Goal: Task Accomplishment & Management: Use online tool/utility

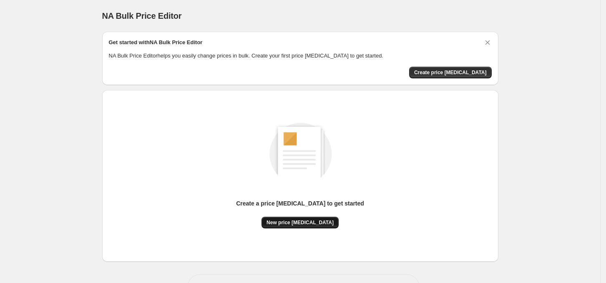
click at [294, 219] on button "New price [MEDICAL_DATA]" at bounding box center [300, 223] width 77 height 12
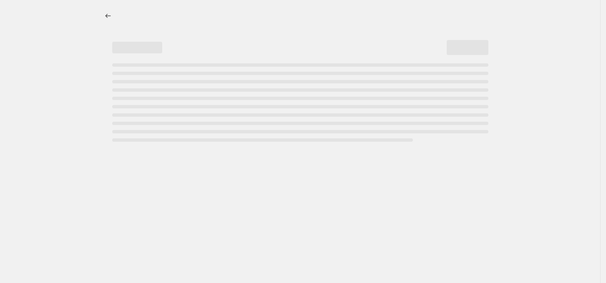
select select "percentage"
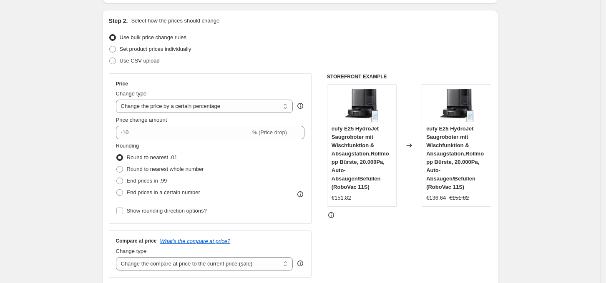
scroll to position [70, 0]
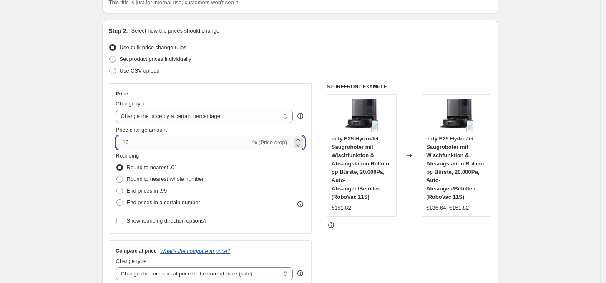
click at [155, 137] on input "-10" at bounding box center [183, 142] width 135 height 13
type input "-1"
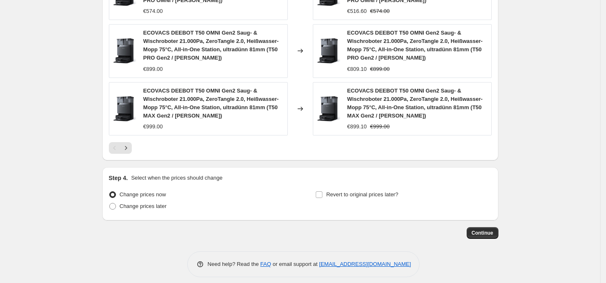
scroll to position [631, 0]
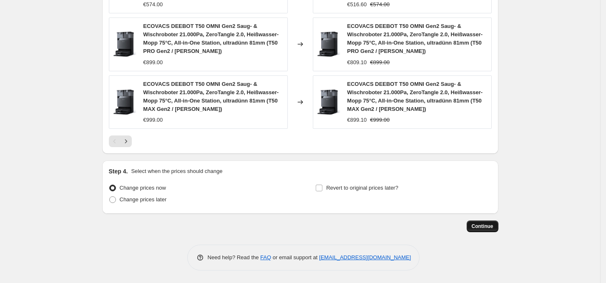
type input "-37"
click at [480, 222] on button "Continue" at bounding box center [483, 227] width 32 height 12
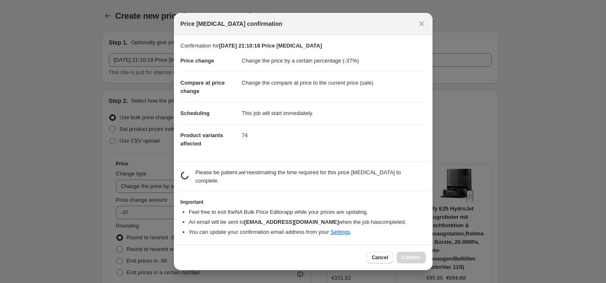
scroll to position [0, 0]
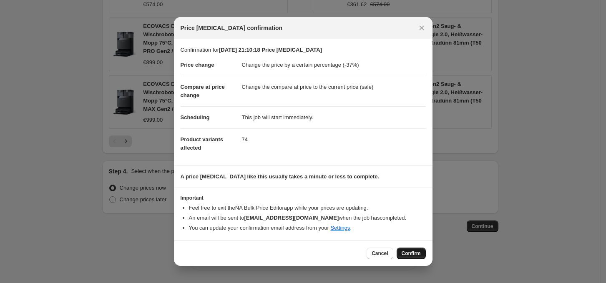
click at [412, 252] on span "Confirm" at bounding box center [411, 253] width 19 height 7
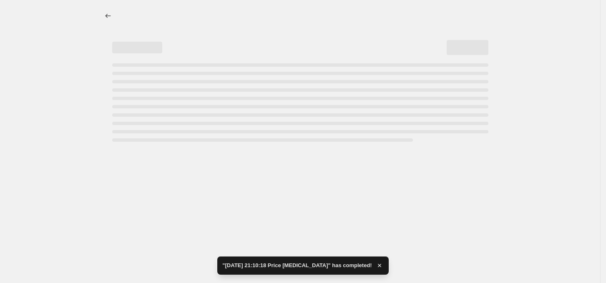
select select "percentage"
